Goal: Task Accomplishment & Management: Use online tool/utility

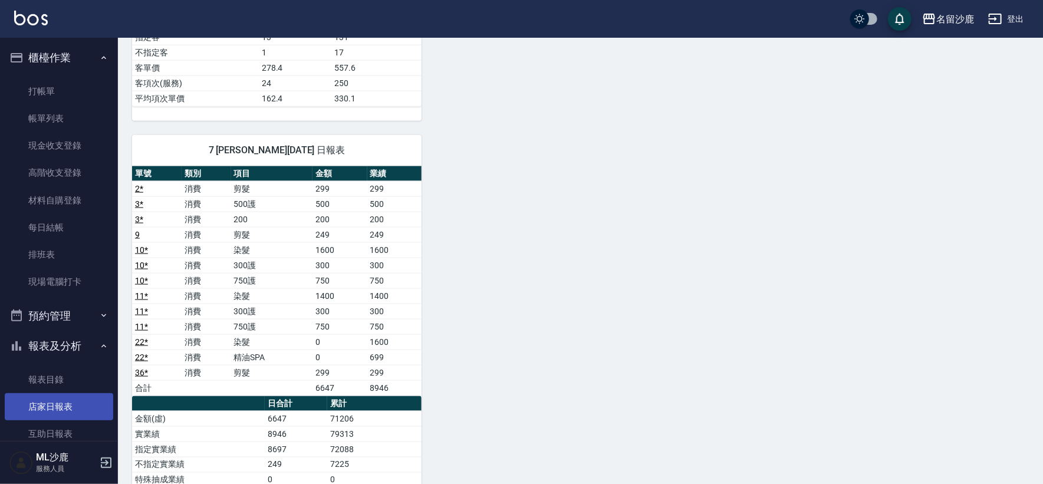
scroll to position [262, 0]
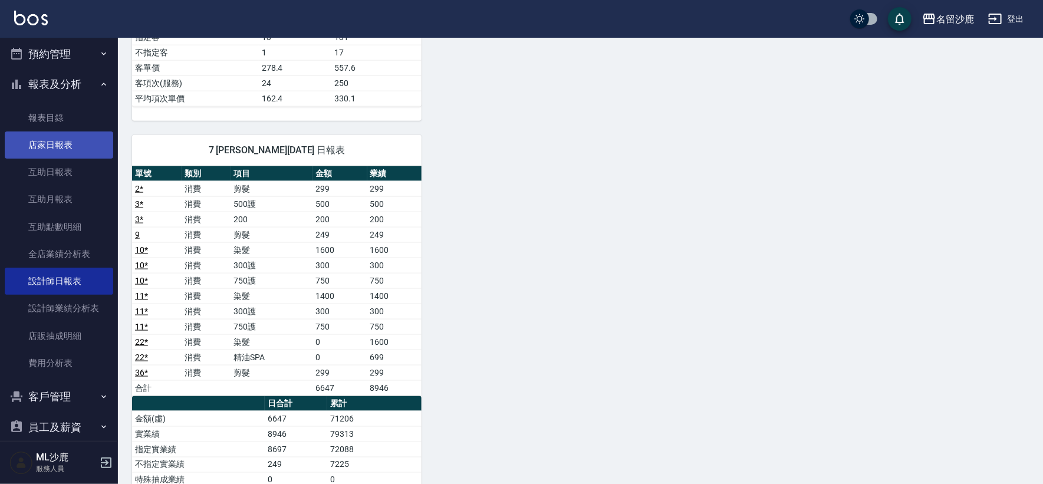
click at [83, 137] on link "店家日報表" at bounding box center [59, 144] width 108 height 27
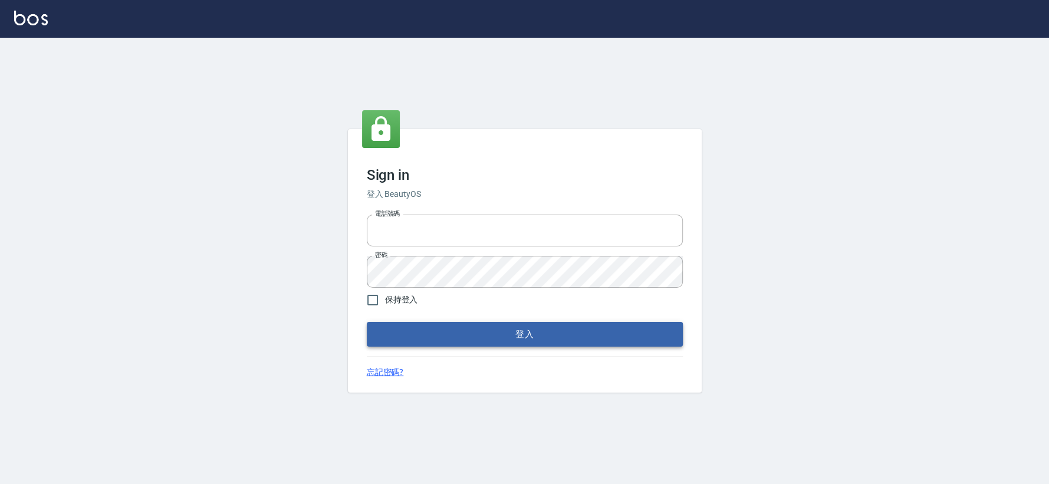
type input "0426653545"
click at [493, 337] on button "登入" at bounding box center [525, 334] width 316 height 25
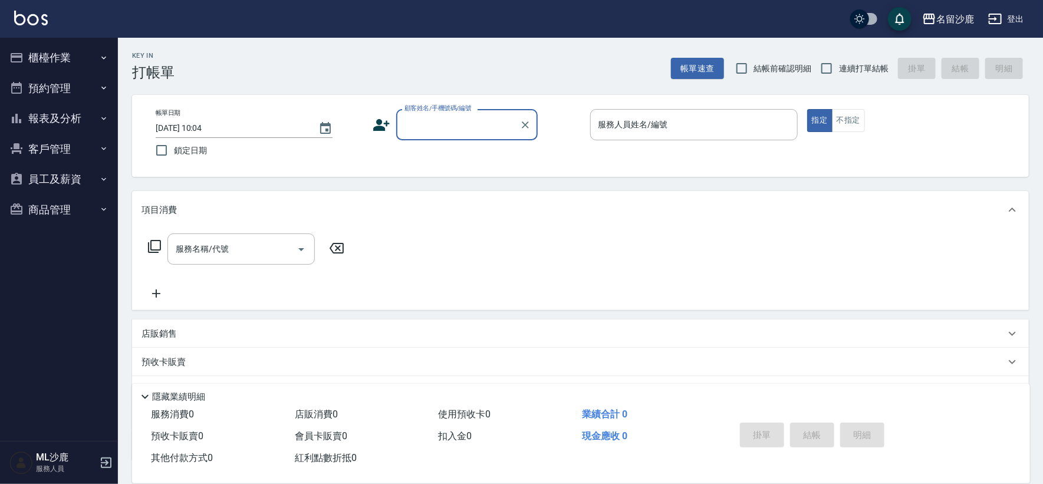
click at [70, 111] on button "報表及分析" at bounding box center [59, 118] width 108 height 31
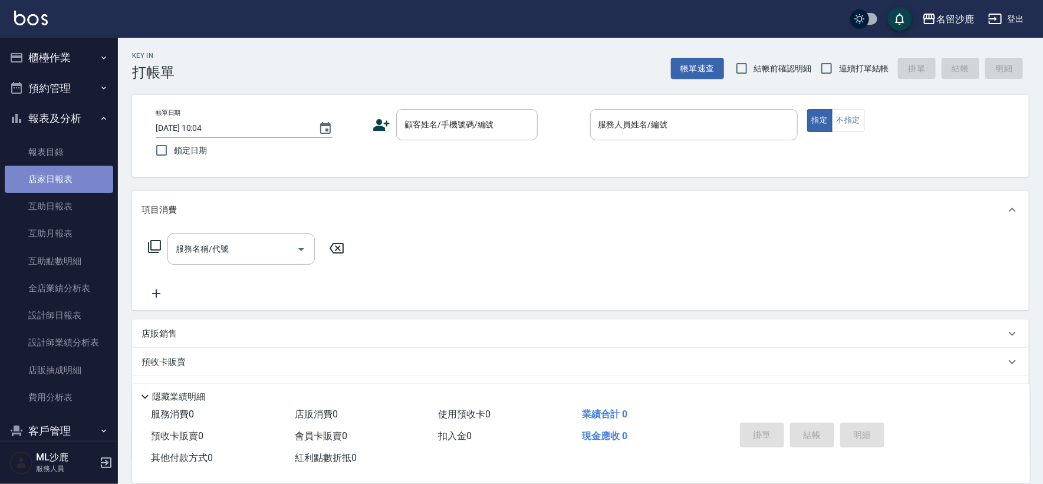
click at [69, 183] on link "店家日報表" at bounding box center [59, 179] width 108 height 27
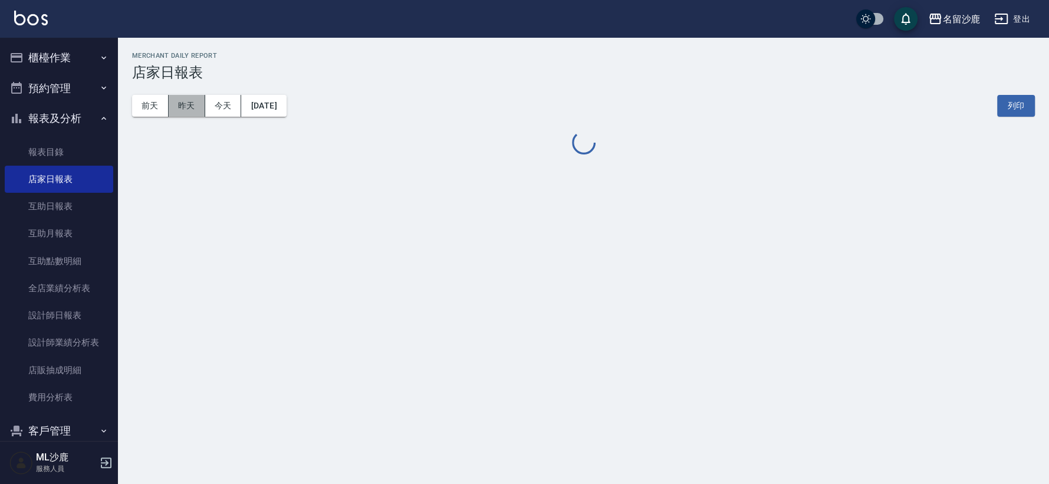
click at [184, 108] on button "昨天" at bounding box center [187, 106] width 37 height 22
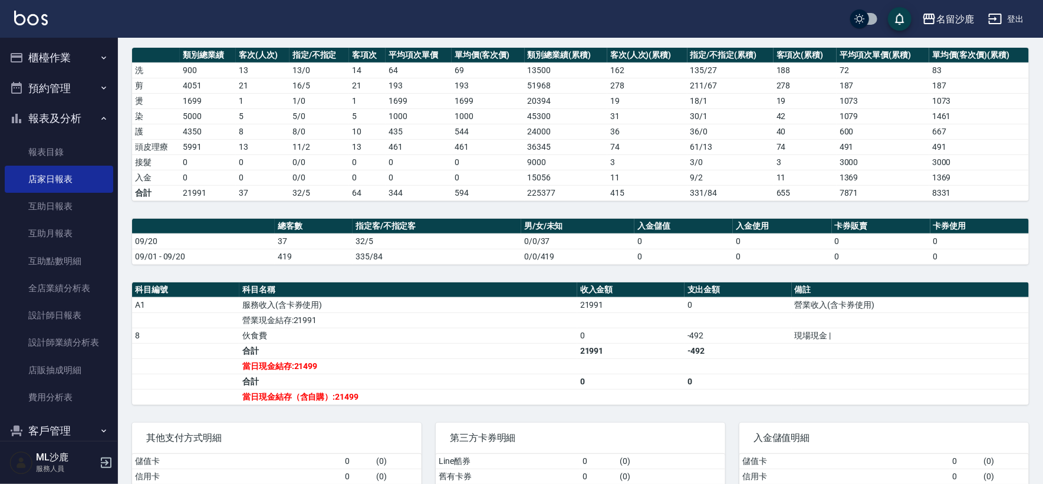
scroll to position [216, 0]
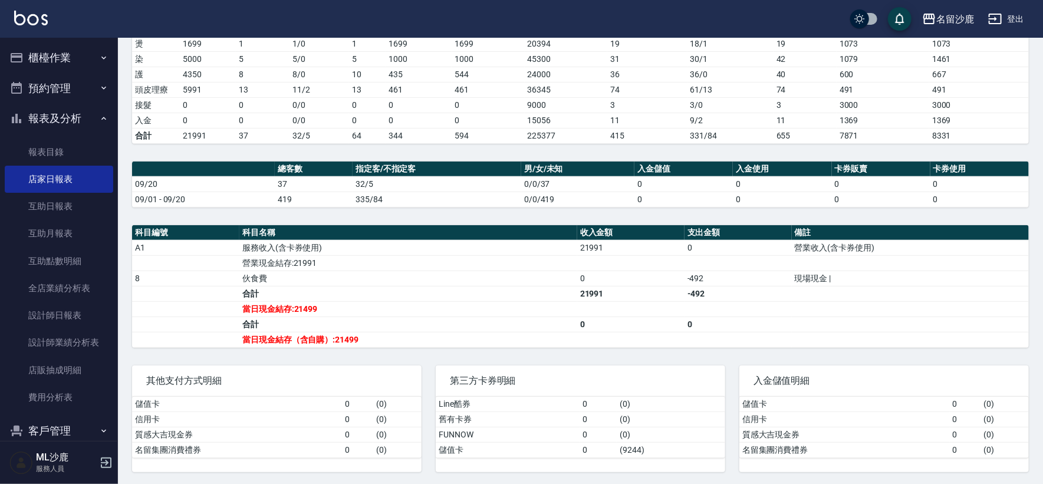
click at [81, 56] on button "櫃檯作業" at bounding box center [59, 57] width 108 height 31
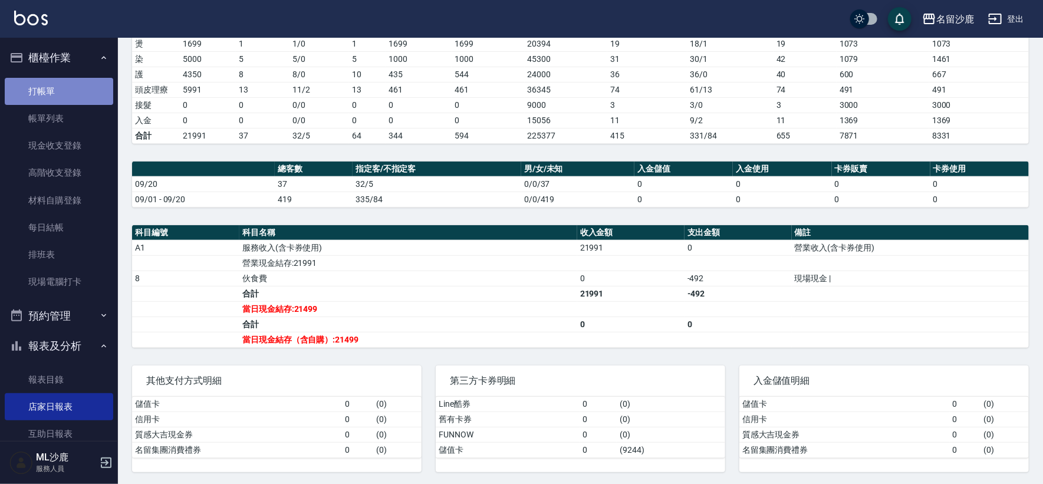
click at [58, 78] on link "打帳單" at bounding box center [59, 91] width 108 height 27
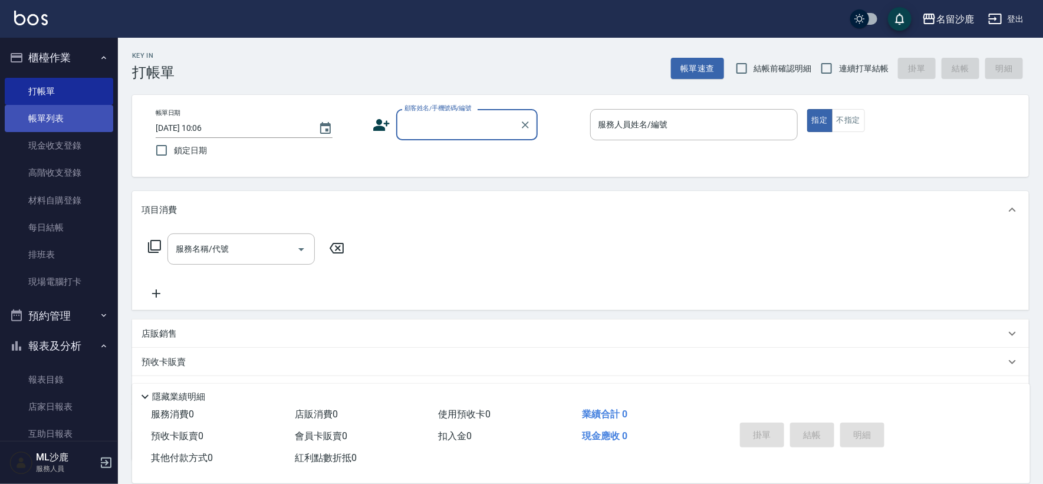
click at [58, 116] on link "帳單列表" at bounding box center [59, 118] width 108 height 27
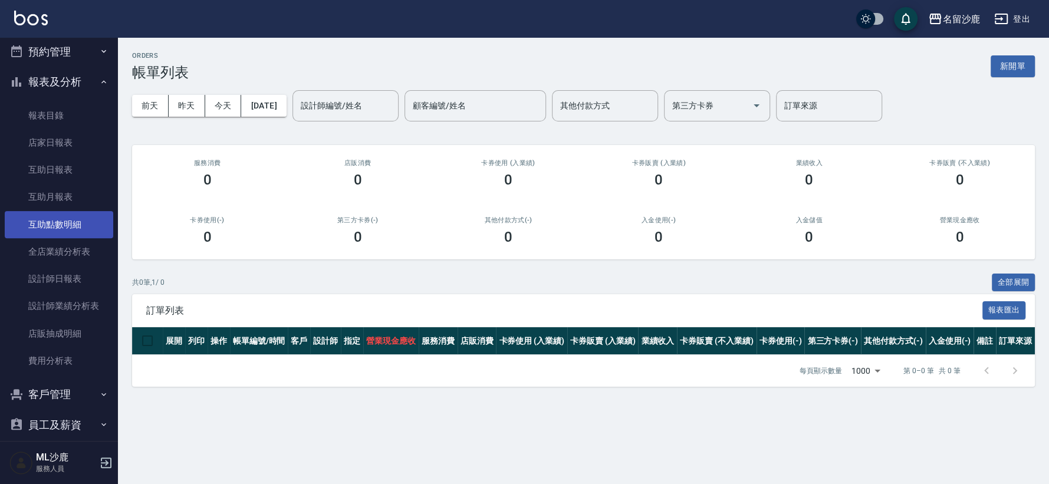
scroll to position [242, 0]
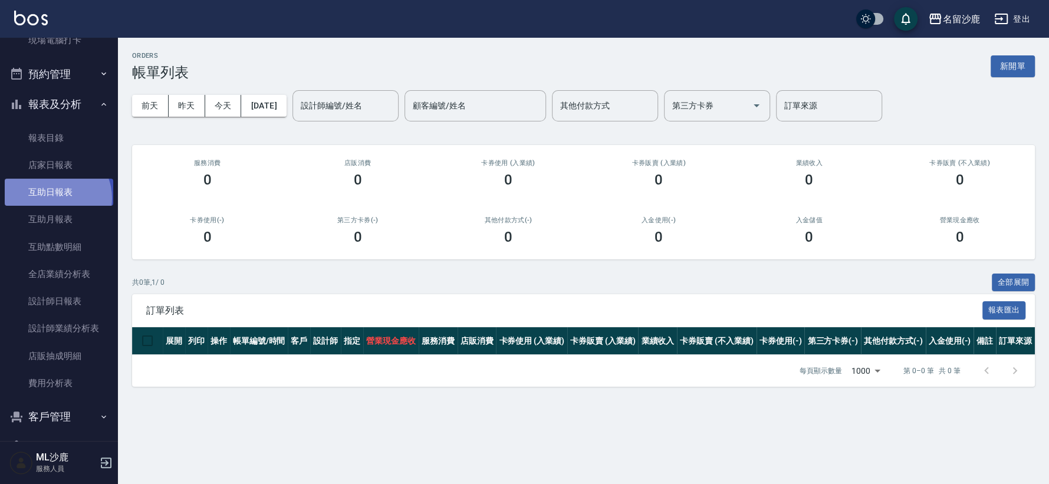
click at [54, 198] on link "互助日報表" at bounding box center [59, 192] width 108 height 27
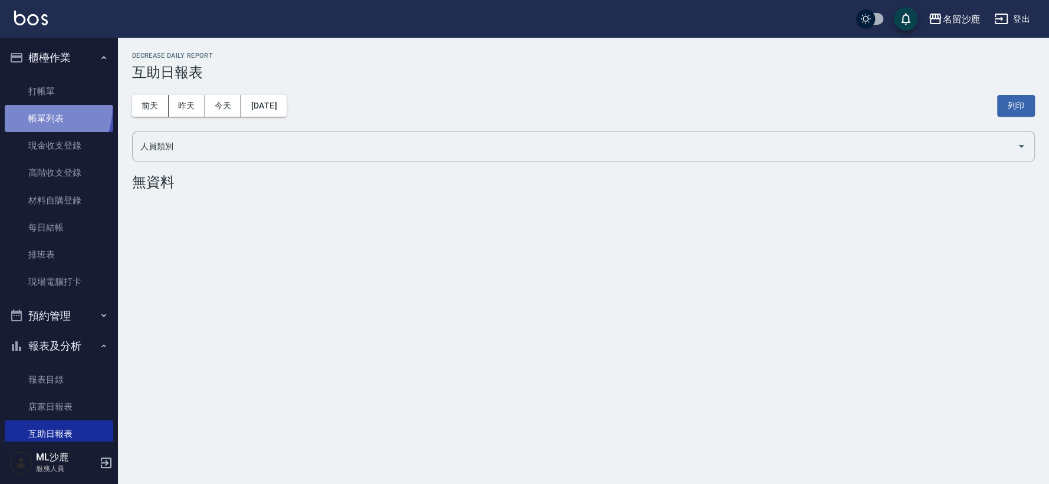
click at [29, 107] on link "帳單列表" at bounding box center [59, 118] width 108 height 27
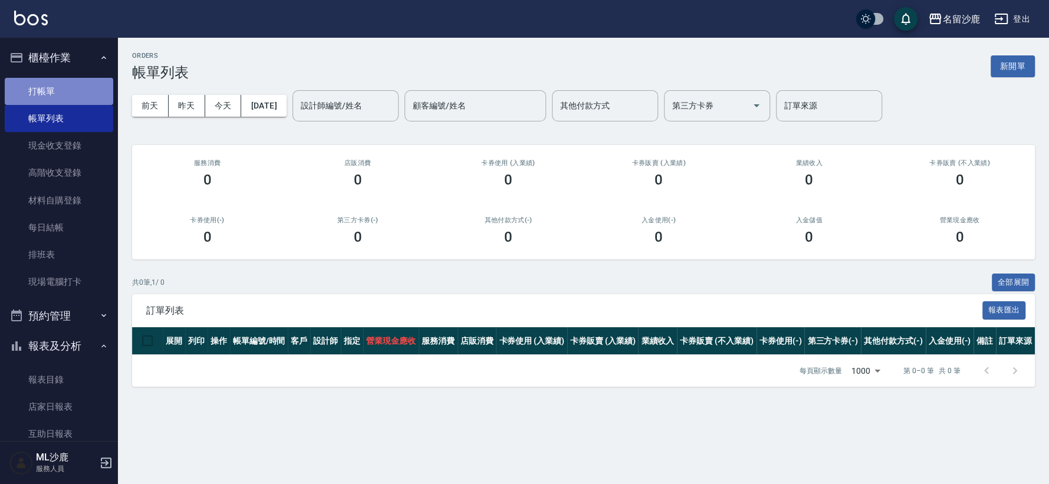
click at [58, 95] on link "打帳單" at bounding box center [59, 91] width 108 height 27
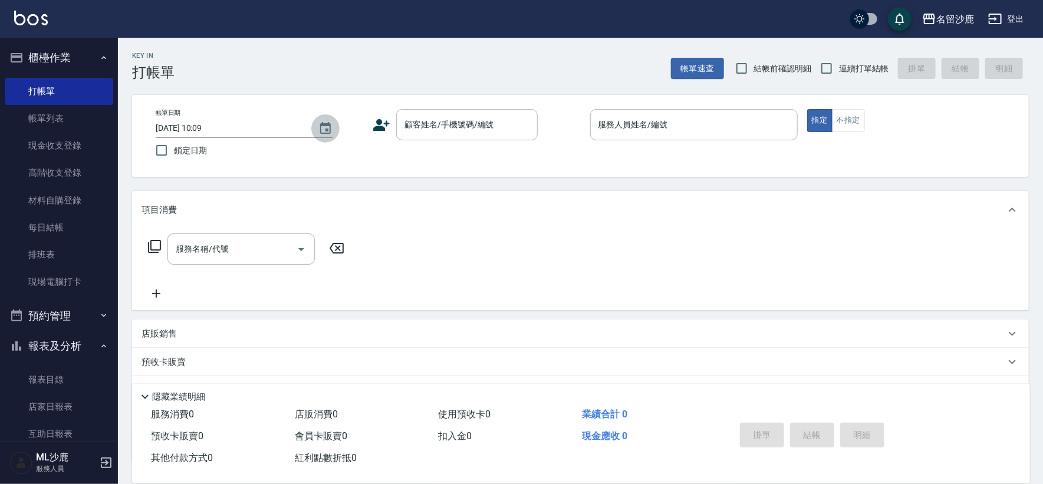
click at [312, 125] on button "Choose date, selected date is 2025-09-21" at bounding box center [325, 128] width 28 height 28
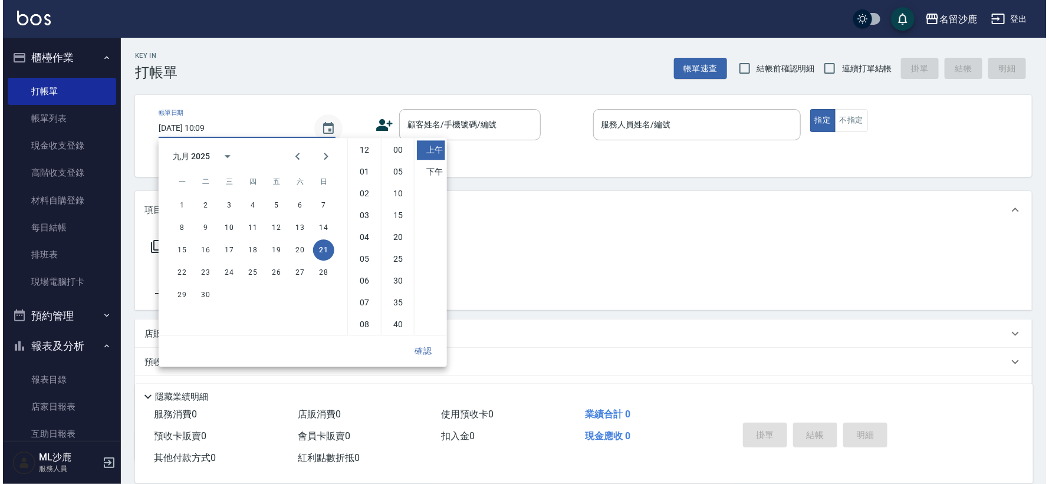
scroll to position [65, 0]
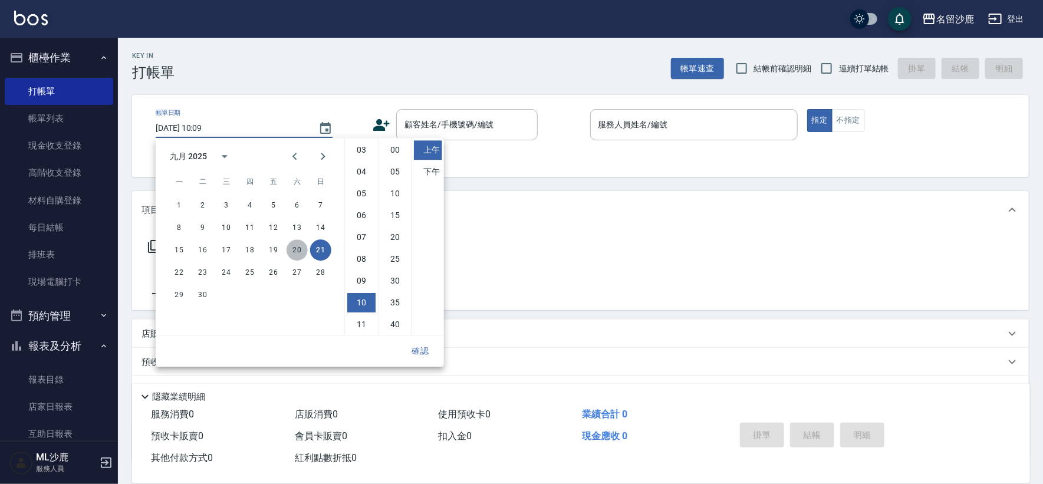
click at [305, 245] on button "20" at bounding box center [296, 249] width 21 height 21
type input "[DATE] 10:09"
click at [370, 48] on div "Key In 打帳單 上一筆訂單:#37 帳單速查 結帳前確認明細 連續打單結帳 掛單 結帳 明細" at bounding box center [573, 59] width 911 height 43
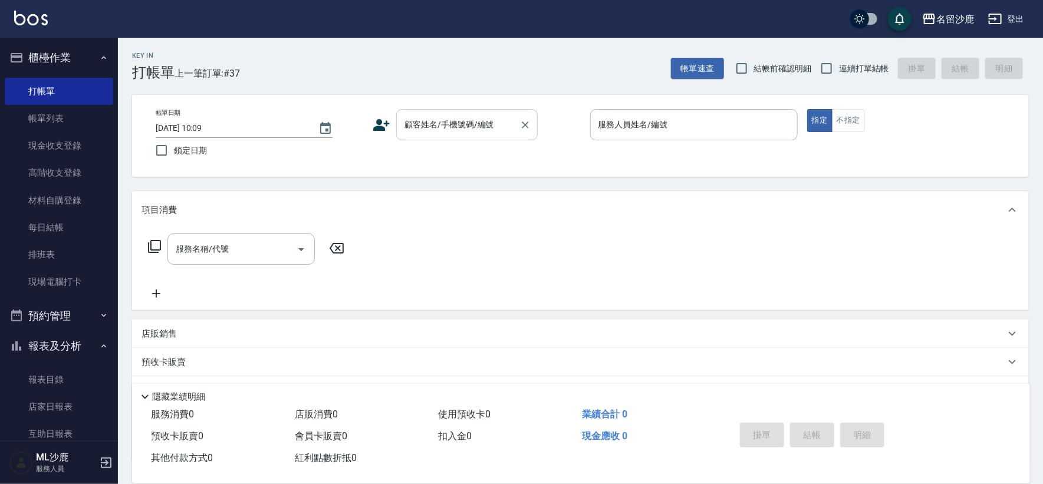
click at [436, 118] on div "顧客姓名/手機號碼/編號 顧客姓名/手機號碼/編號" at bounding box center [466, 124] width 141 height 31
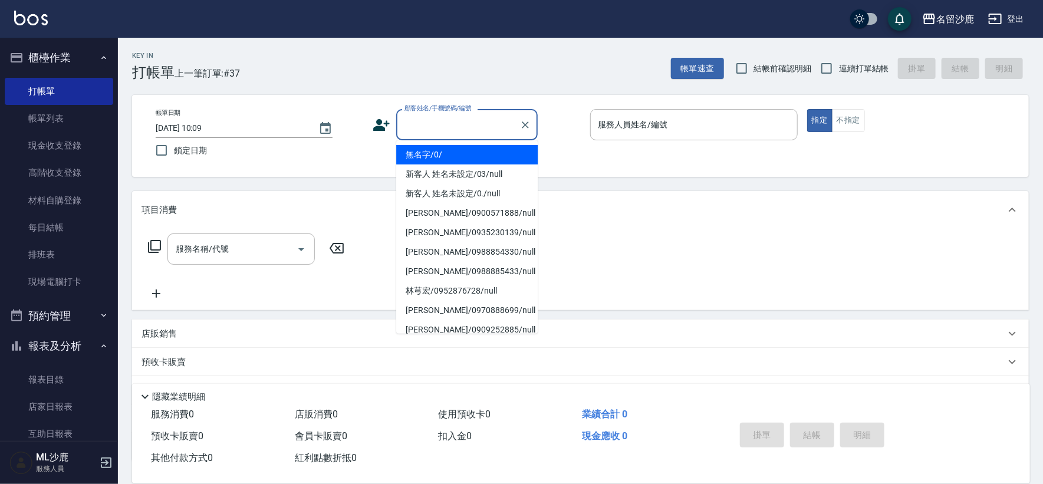
click at [427, 149] on li "無名字/0/" at bounding box center [466, 154] width 141 height 19
type input "無名字/0/"
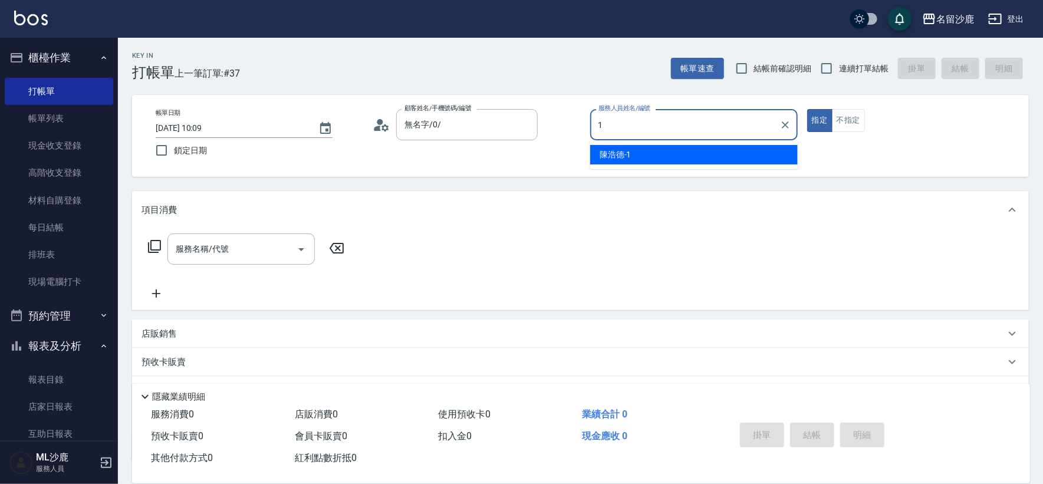
type input "[PERSON_NAME]1"
type button "true"
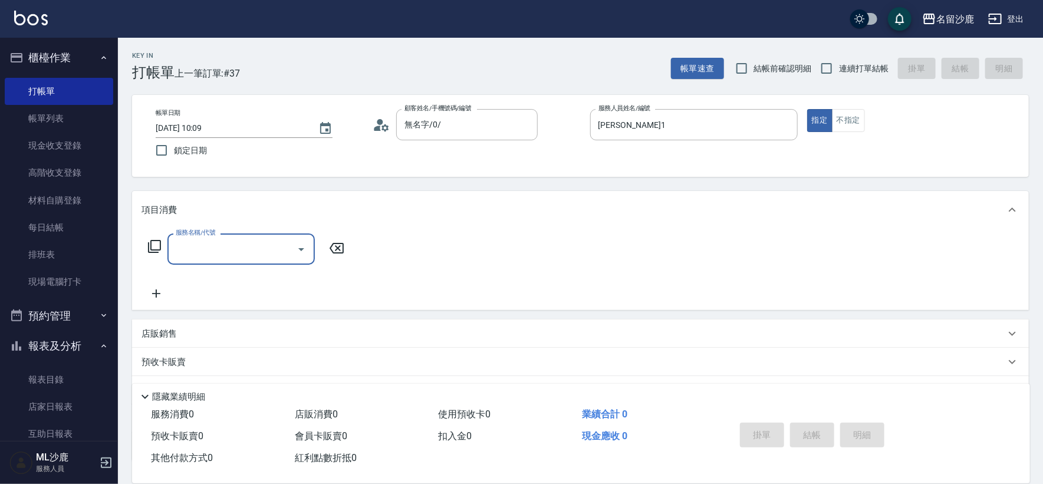
type input "1"
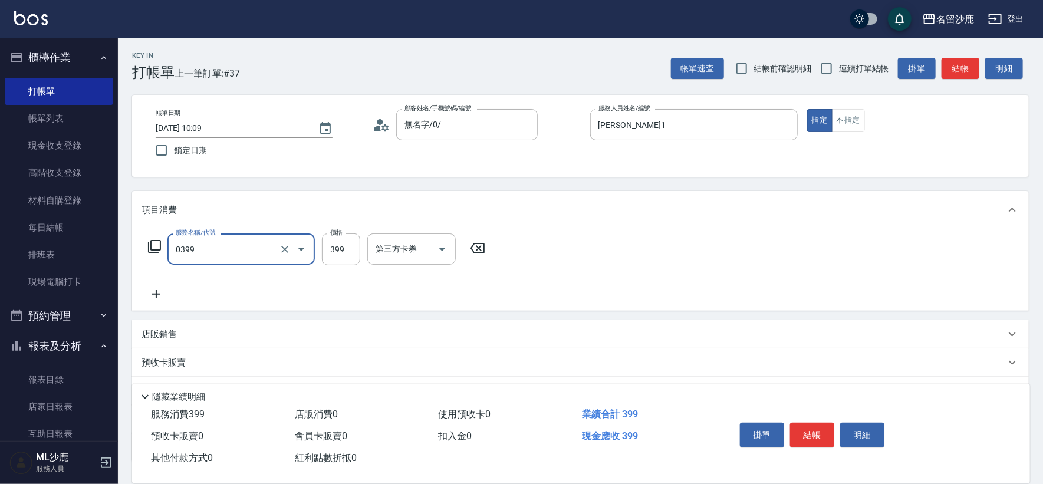
type input "海鹽399(0399)"
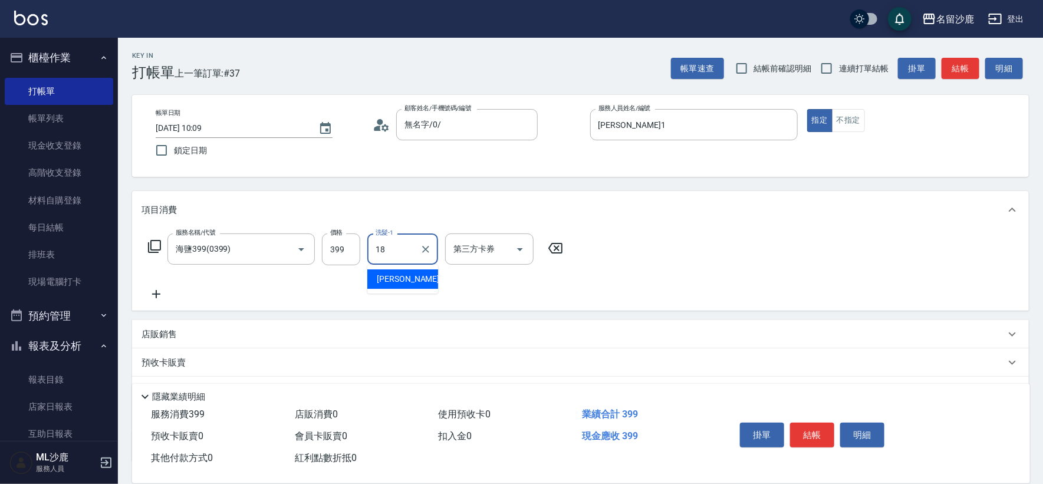
type input "[PERSON_NAME]-18"
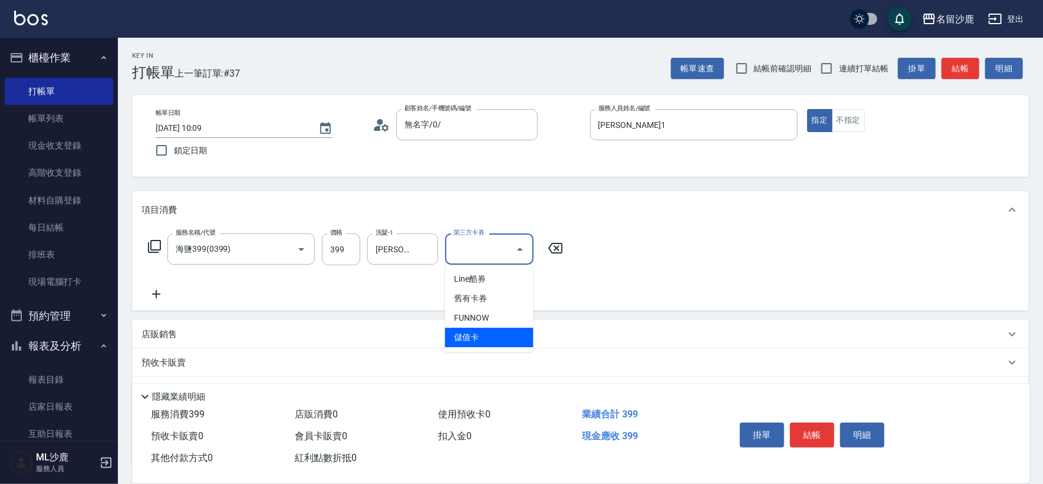
type input "儲值卡"
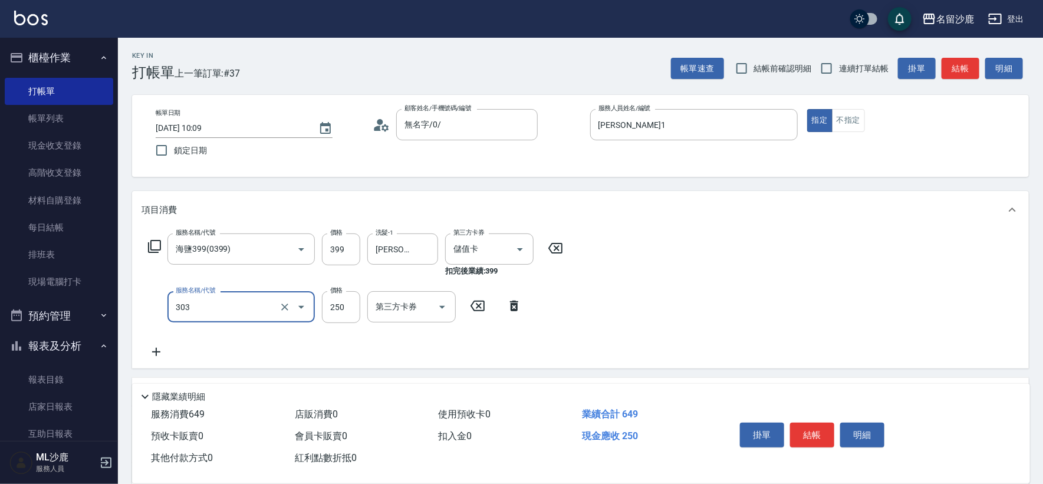
type input "剪髮(303)"
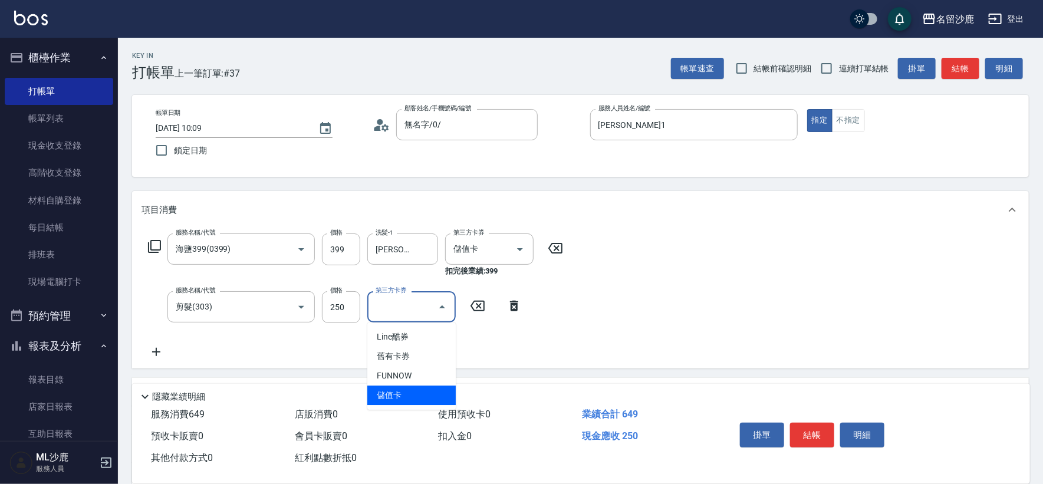
type input "儲值卡"
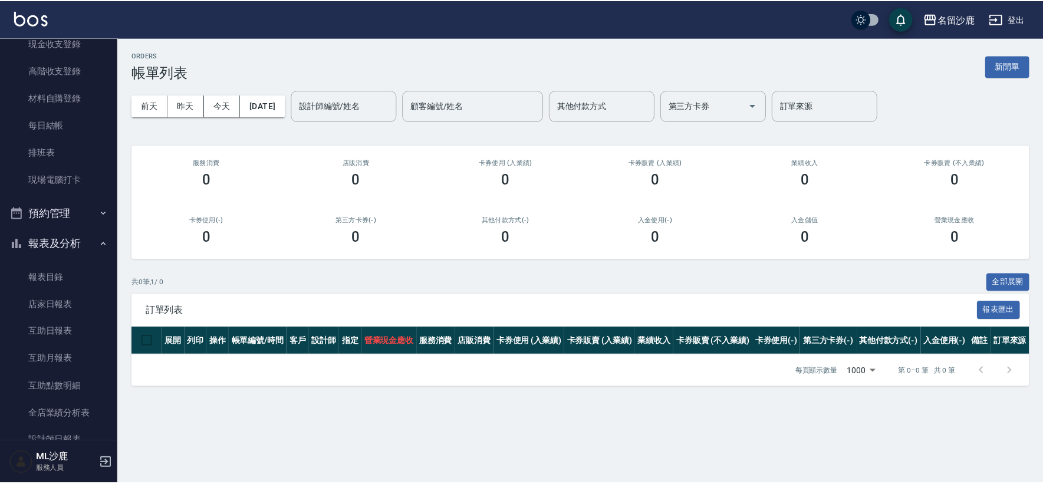
scroll to position [262, 0]
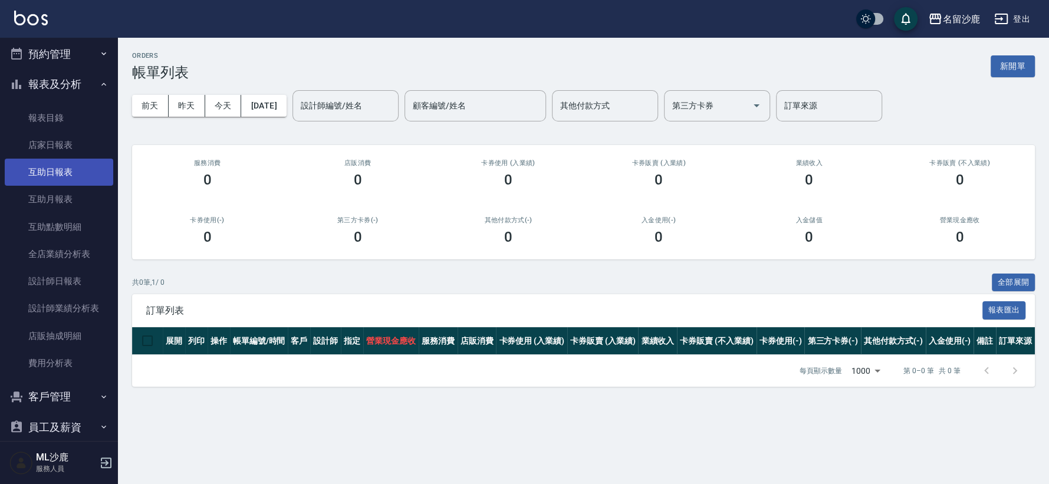
drag, startPoint x: 56, startPoint y: 166, endPoint x: 55, endPoint y: 175, distance: 9.4
click at [55, 167] on link "互助日報表" at bounding box center [59, 172] width 108 height 27
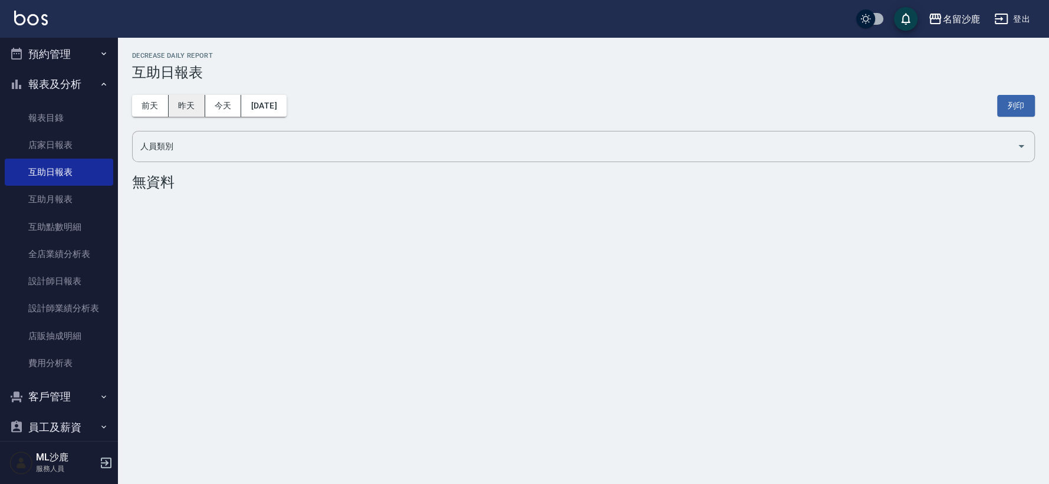
click at [186, 107] on button "昨天" at bounding box center [187, 106] width 37 height 22
